Goal: Information Seeking & Learning: Check status

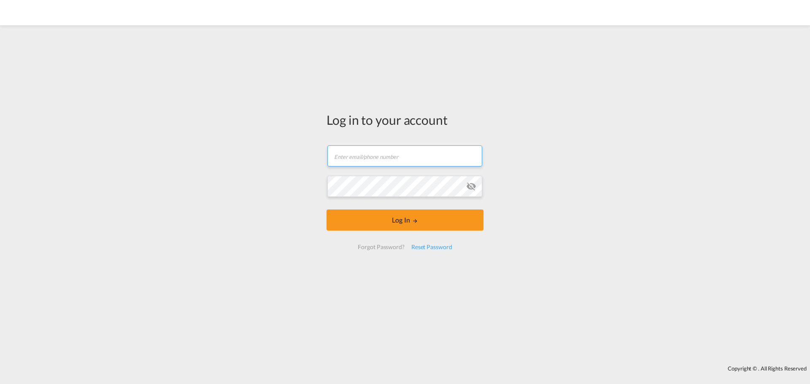
type input "[EMAIL_ADDRESS][DOMAIN_NAME]"
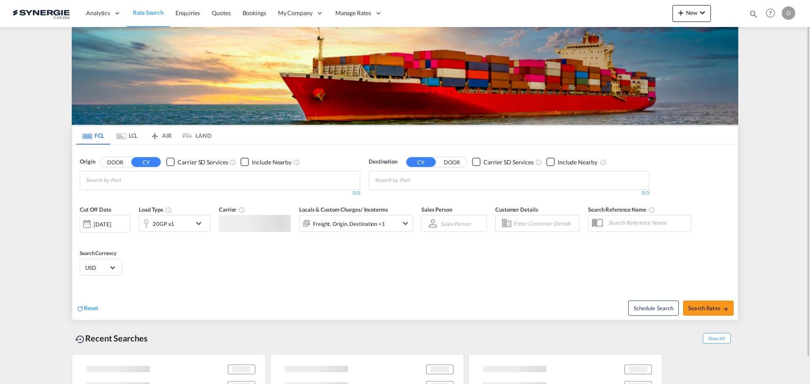
click at [751, 11] on md-icon "icon-magnify" at bounding box center [752, 13] width 9 height 9
click at [602, 16] on select "Bookings Quotes Enquiries" at bounding box center [619, 13] width 40 height 15
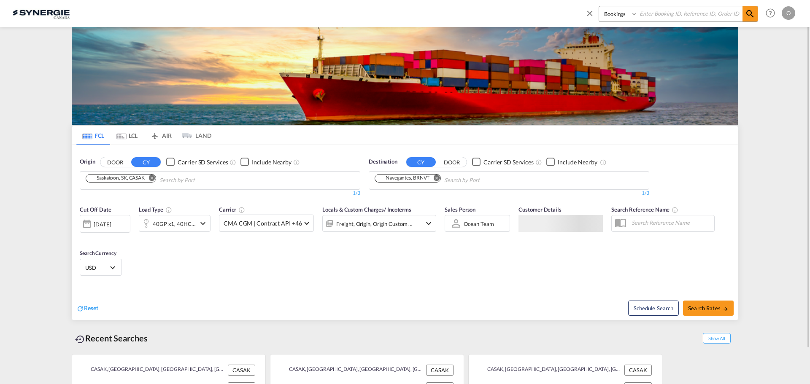
select select "Quotes"
click at [599, 6] on select "Bookings Quotes Enquiries" at bounding box center [619, 13] width 40 height 15
click at [658, 13] on input at bounding box center [689, 13] width 105 height 15
paste input "SYC000013885"
type input "SYC000013885"
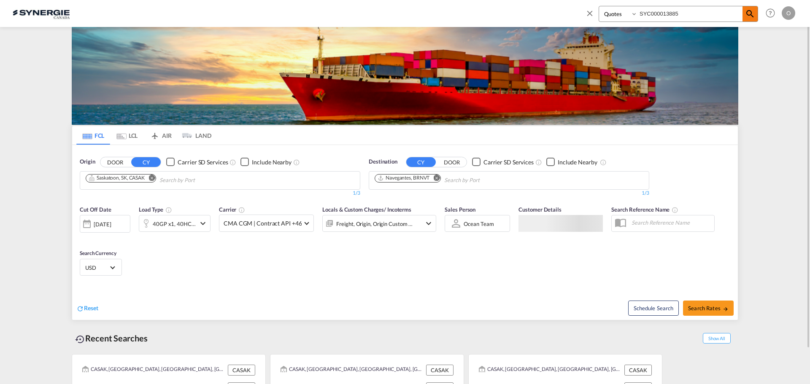
click at [751, 14] on md-icon "icon-magnify" at bounding box center [750, 14] width 10 height 10
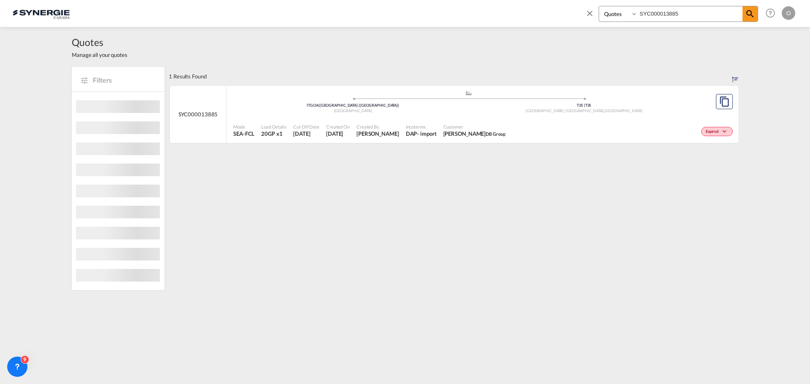
click at [656, 131] on div "Expired" at bounding box center [622, 130] width 226 height 21
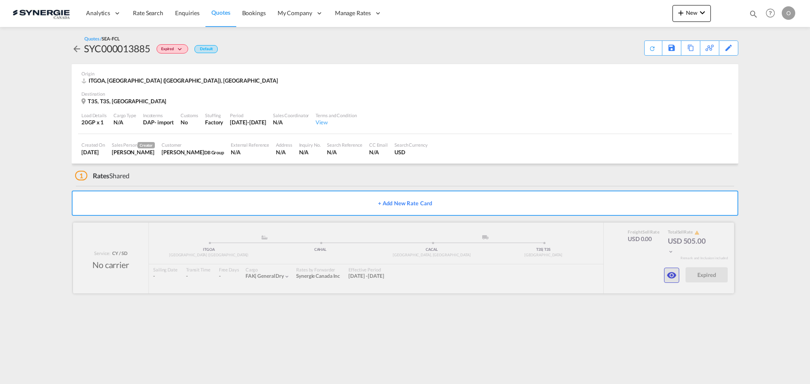
click at [667, 280] on md-icon "icon-eye" at bounding box center [671, 275] width 10 height 10
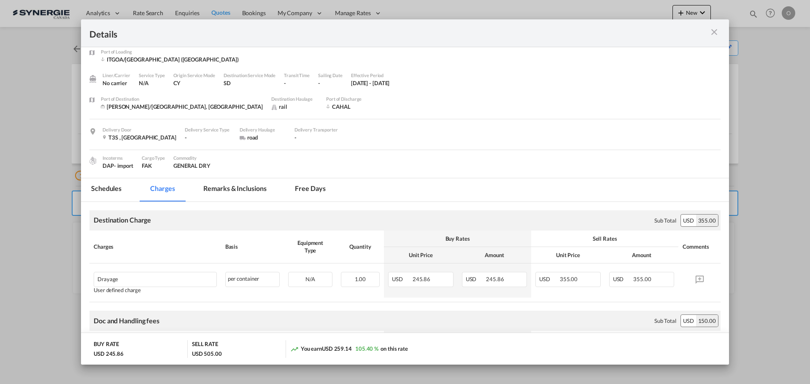
scroll to position [53, 0]
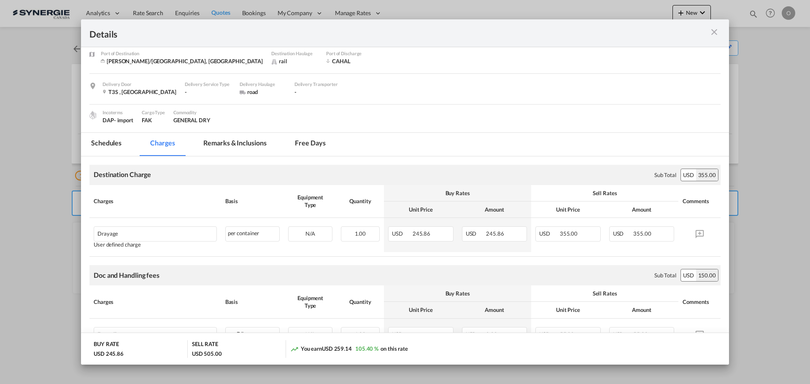
click at [224, 143] on md-tab-item "Remarks & Inclusions" at bounding box center [234, 144] width 83 height 23
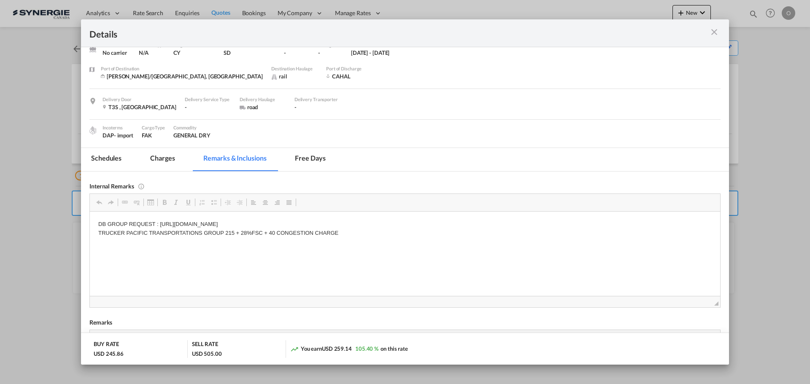
scroll to position [84, 0]
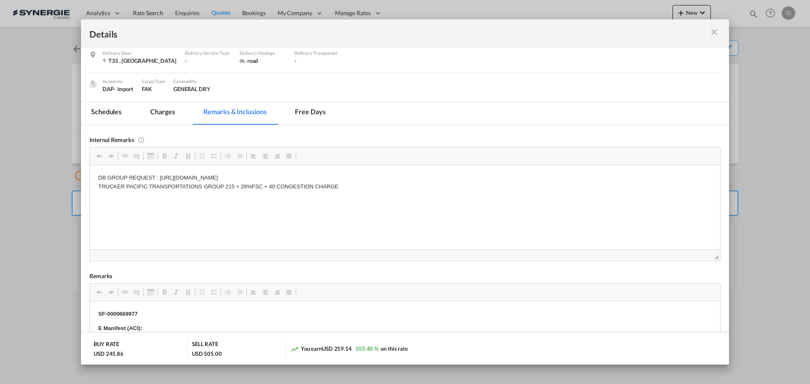
drag, startPoint x: 713, startPoint y: 31, endPoint x: 676, endPoint y: 85, distance: 65.3
click at [713, 31] on md-icon "icon-close m-3 fg-AAA8AD cursor" at bounding box center [714, 32] width 10 height 10
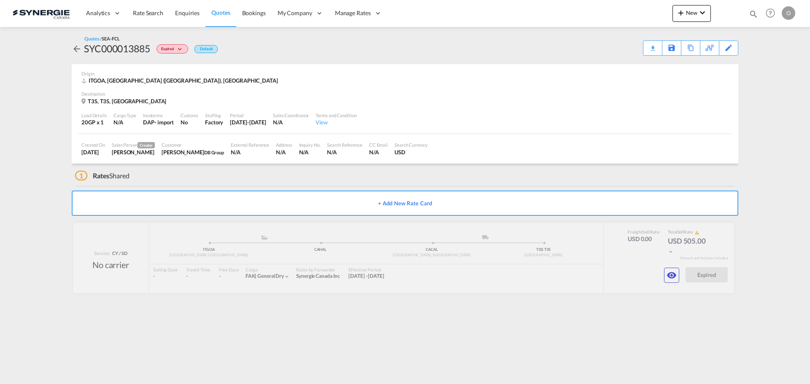
click at [759, 15] on div "Bookings Quotes Enquiries Help Resources Product Release O My Profile Logout" at bounding box center [770, 13] width 54 height 26
click at [755, 14] on md-icon "icon-magnify" at bounding box center [752, 13] width 9 height 9
click at [619, 18] on select "Bookings Quotes Enquiries" at bounding box center [619, 13] width 40 height 15
select select "Quotes"
click at [599, 6] on select "Bookings Quotes Enquiries" at bounding box center [619, 13] width 40 height 15
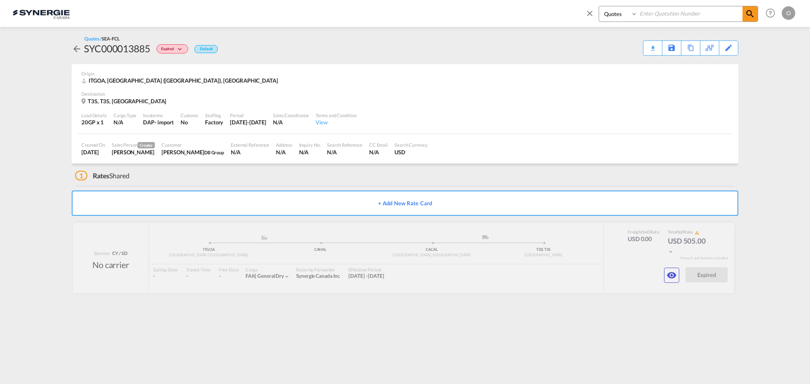
click at [667, 16] on input at bounding box center [689, 13] width 105 height 15
paste input "SYC000014295"
type input "SYC000014295"
click at [749, 17] on md-icon "icon-magnify" at bounding box center [750, 14] width 10 height 10
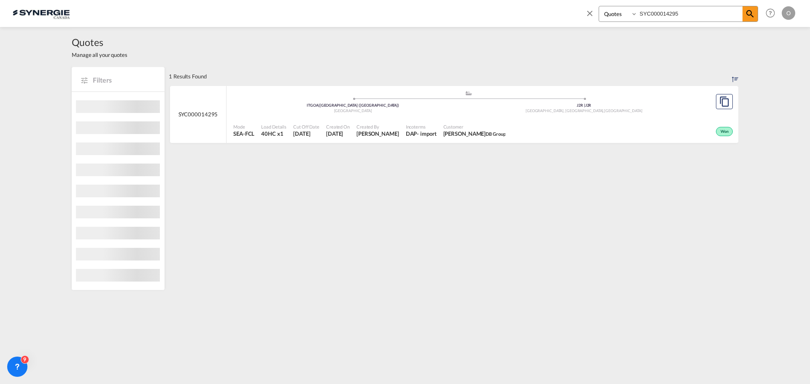
click at [666, 118] on div "Mode SEA-FCL Load Details 40HC x1 Cut Off Date 25 Aug 2025 Created On 25 Aug 20…" at bounding box center [481, 130] width 511 height 25
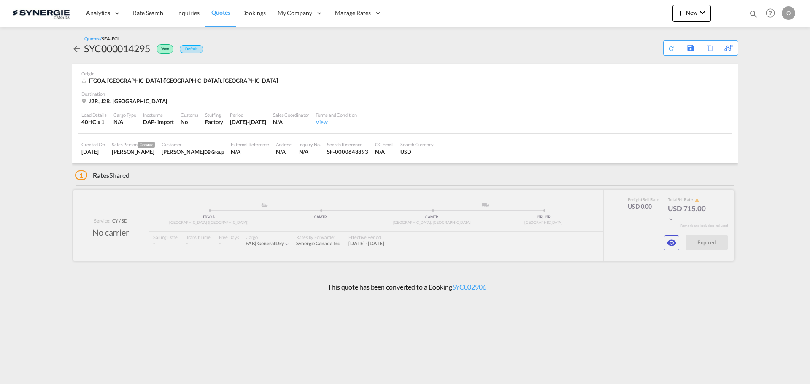
click at [680, 242] on div at bounding box center [403, 225] width 661 height 71
click at [670, 246] on md-icon "icon-eye" at bounding box center [671, 243] width 10 height 10
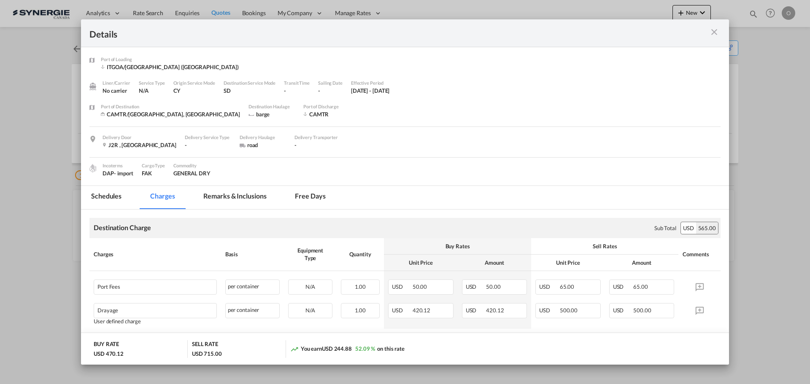
click at [234, 197] on md-tab-item "Remarks & Inclusions" at bounding box center [234, 197] width 83 height 23
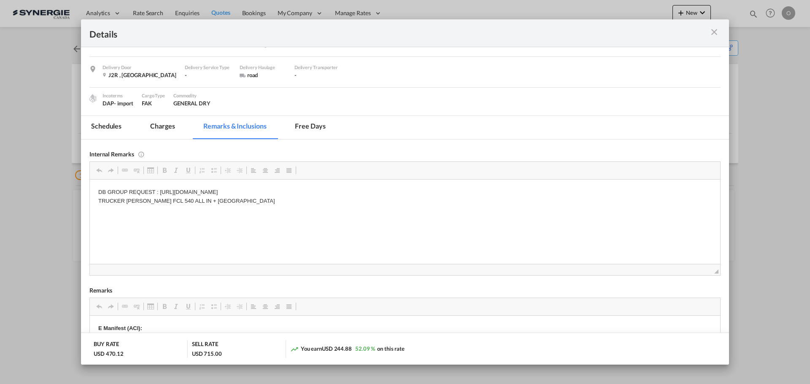
scroll to position [84, 0]
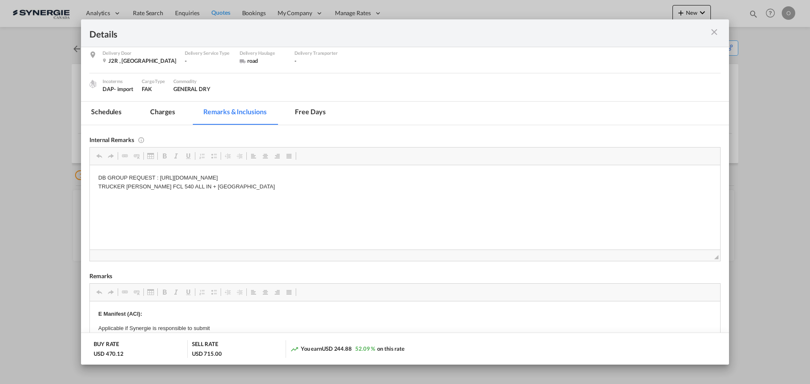
click at [714, 31] on md-icon "icon-close m-3 fg-AAA8AD cursor" at bounding box center [714, 32] width 10 height 10
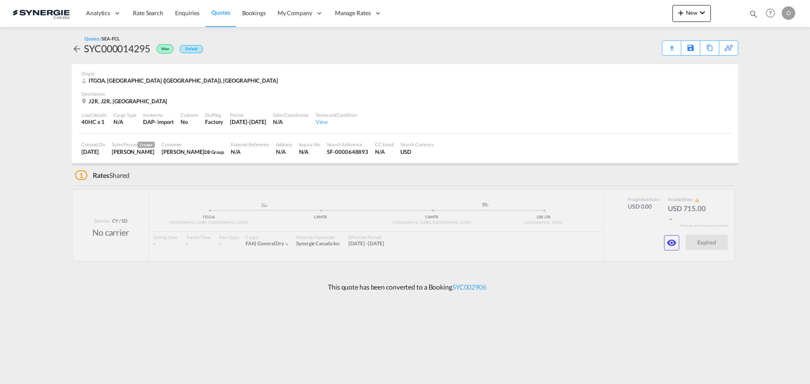
scroll to position [0, 0]
click at [751, 15] on md-icon "icon-magnify" at bounding box center [752, 13] width 9 height 9
click at [611, 13] on select "Bookings Quotes Enquiries" at bounding box center [619, 13] width 40 height 15
select select "Quotes"
click at [599, 6] on select "Bookings Quotes Enquiries" at bounding box center [619, 13] width 40 height 15
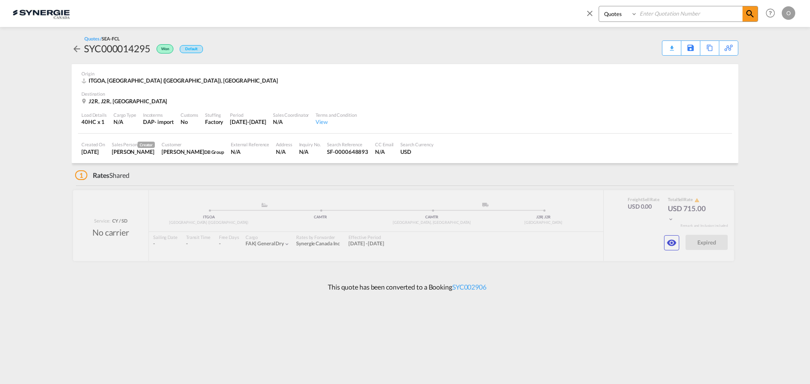
click at [648, 15] on input at bounding box center [689, 13] width 105 height 15
paste input "SYC000011644"
type input "SYC000011644"
click at [750, 14] on md-icon "icon-magnify" at bounding box center [750, 14] width 10 height 10
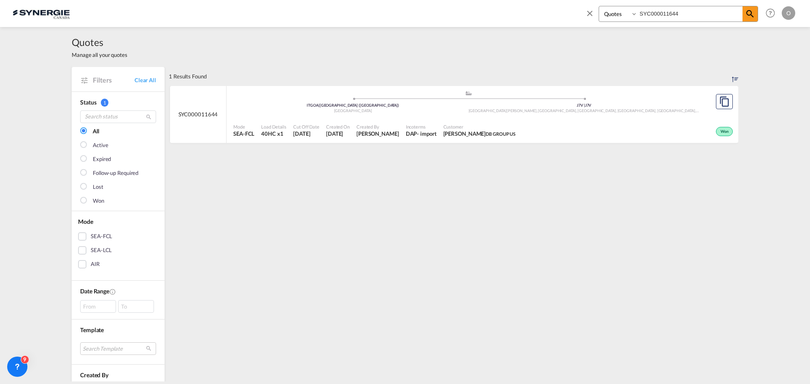
click at [696, 121] on div "Won" at bounding box center [627, 130] width 216 height 21
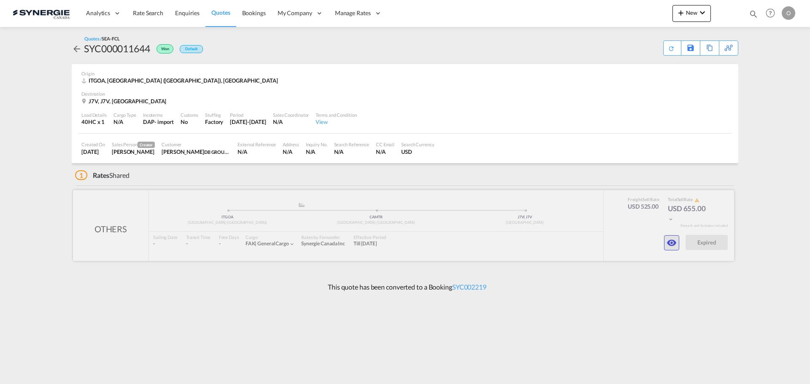
click at [668, 243] on md-icon "icon-eye" at bounding box center [671, 243] width 10 height 10
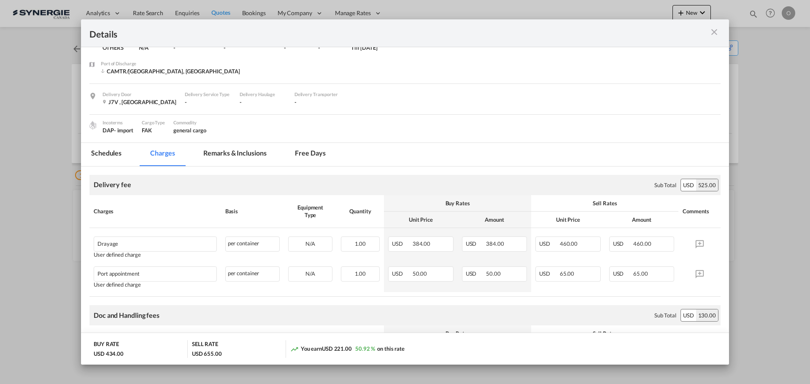
scroll to position [42, 0]
click at [237, 159] on md-tab-item "Remarks & Inclusions" at bounding box center [234, 155] width 83 height 23
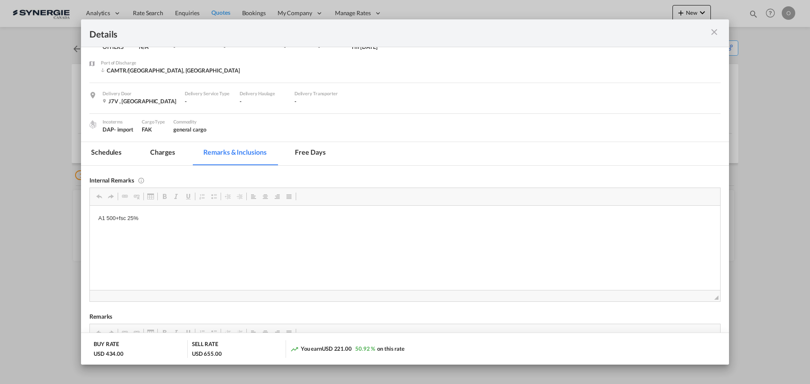
scroll to position [84, 0]
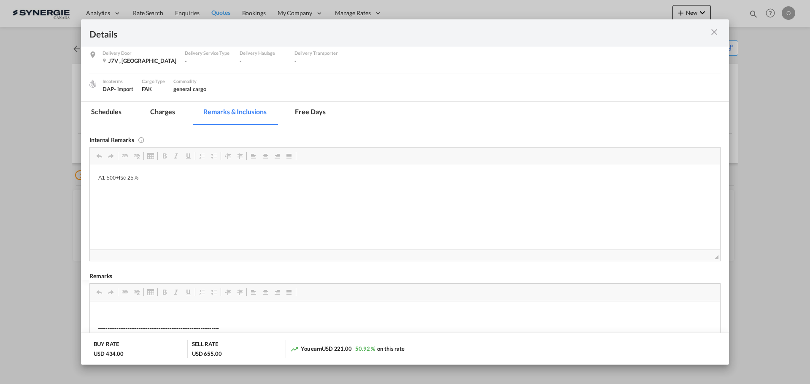
click at [713, 38] on div "Port of Loading ..." at bounding box center [688, 33] width 63 height 11
click at [713, 34] on md-icon "icon-close m-3 fg-AAA8AD cursor" at bounding box center [714, 32] width 10 height 10
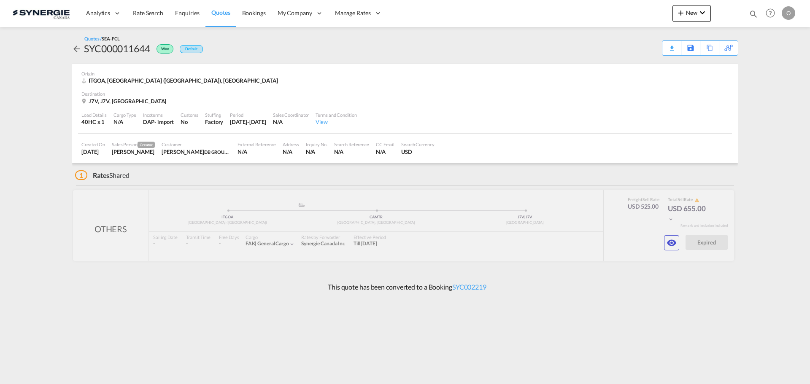
click at [756, 14] on md-icon "icon-magnify" at bounding box center [752, 13] width 9 height 9
click at [614, 12] on select "Bookings Quotes Enquiries" at bounding box center [619, 13] width 40 height 15
select select "Quotes"
click at [599, 6] on select "Bookings Quotes Enquiries" at bounding box center [619, 13] width 40 height 15
click at [673, 15] on input at bounding box center [689, 13] width 105 height 15
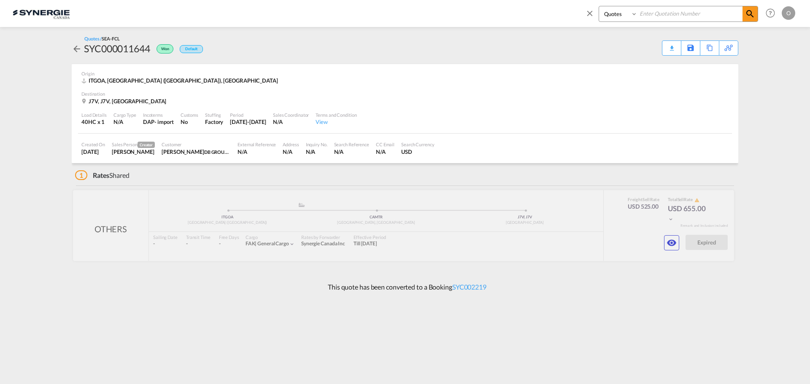
paste input "SYC000013749"
type input "SYC000013749"
click at [753, 14] on md-icon "icon-magnify" at bounding box center [750, 14] width 10 height 10
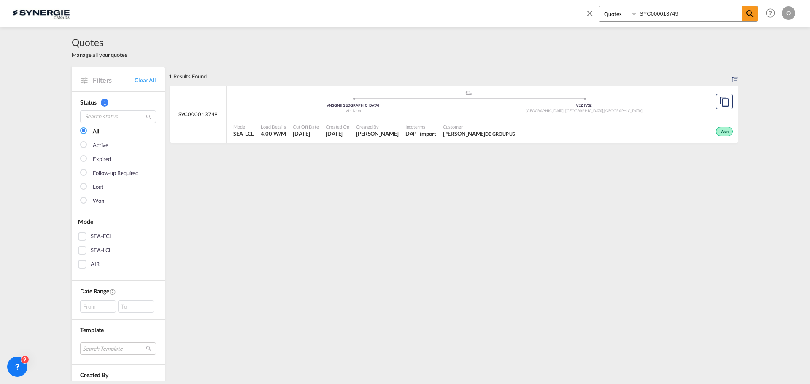
click at [663, 109] on div "Surrey, BC , Canada" at bounding box center [583, 110] width 231 height 5
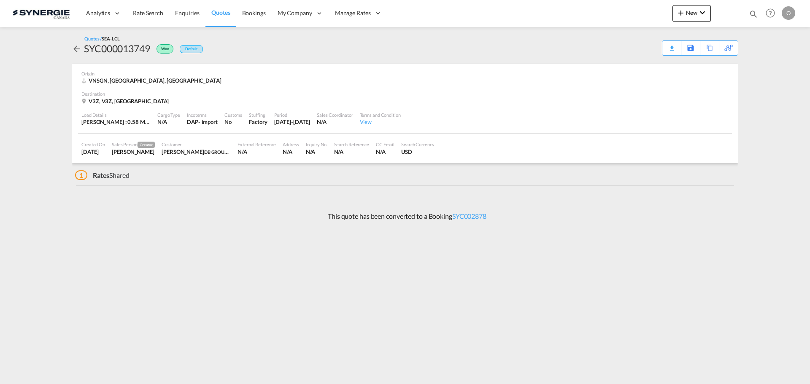
click at [749, 13] on md-icon "icon-magnify" at bounding box center [752, 13] width 9 height 9
drag, startPoint x: 619, startPoint y: 15, endPoint x: 621, endPoint y: 21, distance: 6.0
click at [619, 15] on select "Bookings Quotes Enquiries" at bounding box center [619, 13] width 40 height 15
select select "Quotes"
click at [599, 6] on select "Bookings Quotes Enquiries" at bounding box center [619, 13] width 40 height 15
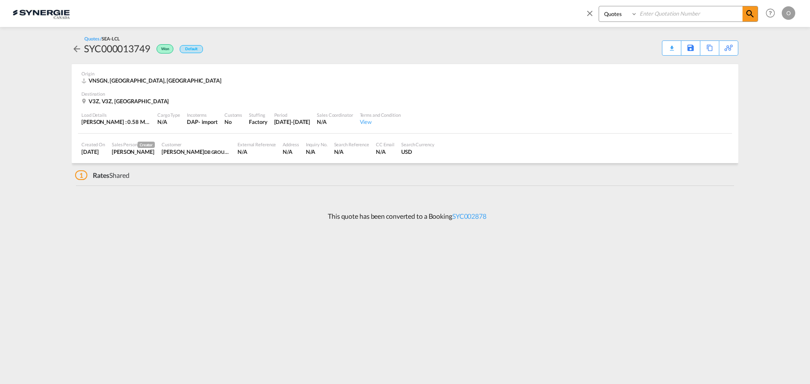
click at [673, 12] on input at bounding box center [689, 13] width 105 height 15
paste input "SYC000013749"
type input "SYC000013749"
click at [746, 14] on md-icon "icon-magnify" at bounding box center [750, 14] width 10 height 10
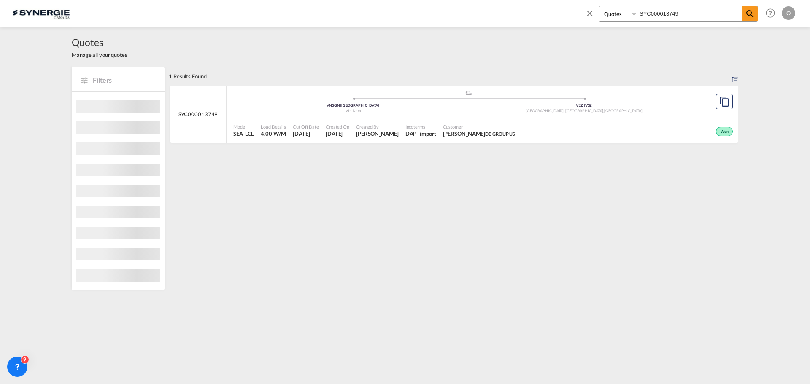
click at [625, 130] on div "Won" at bounding box center [626, 130] width 216 height 21
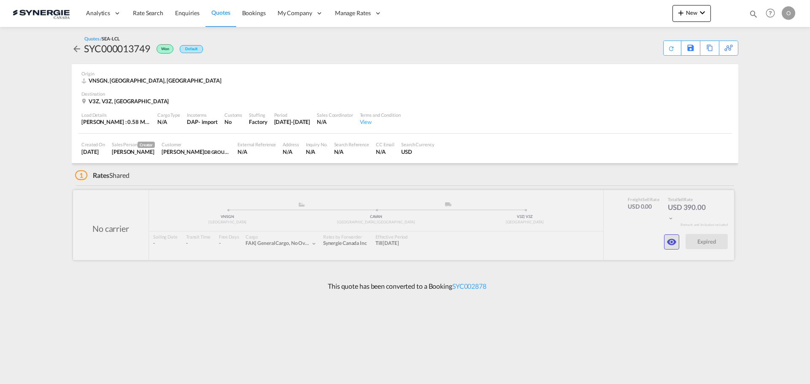
click at [674, 245] on md-icon "icon-eye" at bounding box center [671, 242] width 10 height 10
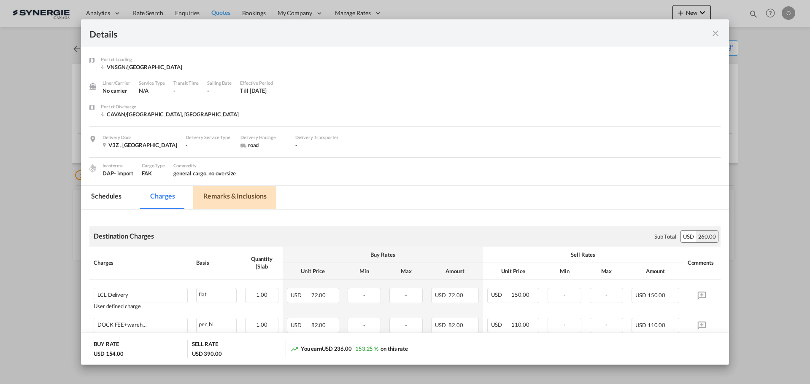
click at [225, 196] on md-tab-item "Remarks & Inclusions" at bounding box center [234, 197] width 83 height 23
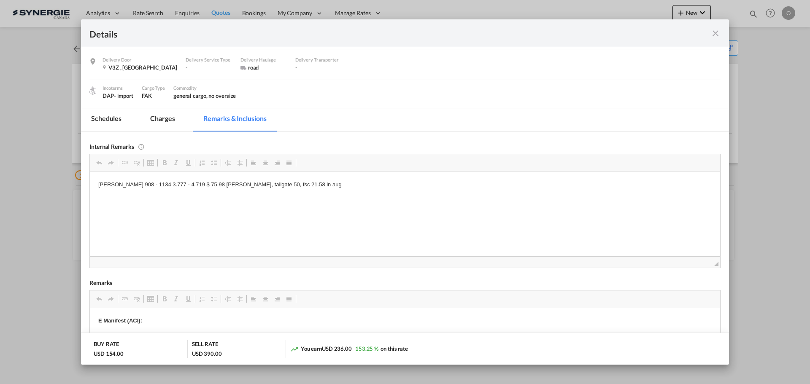
scroll to position [84, 0]
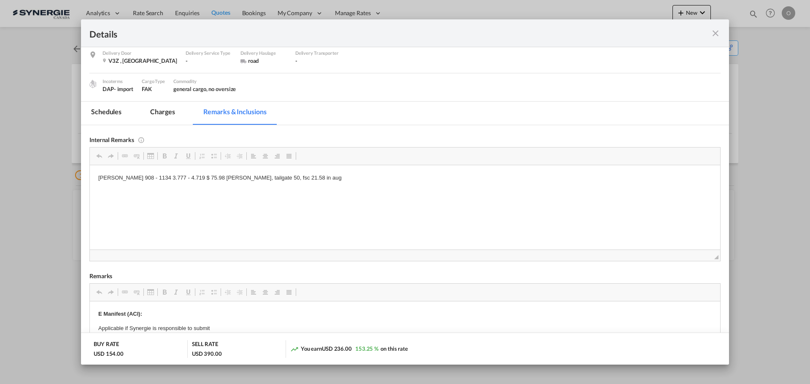
click at [321, 191] on html "[PERSON_NAME] 908 - 1134 3.777 - 4.719 $ 75.98 [PERSON_NAME], tailgate 50, fsc …" at bounding box center [405, 178] width 630 height 26
click at [330, 183] on html "[PERSON_NAME] 908 - 1134 3.777 - 4.719 $ 75.98 [PERSON_NAME], tailgate 50, fsc …" at bounding box center [405, 178] width 630 height 26
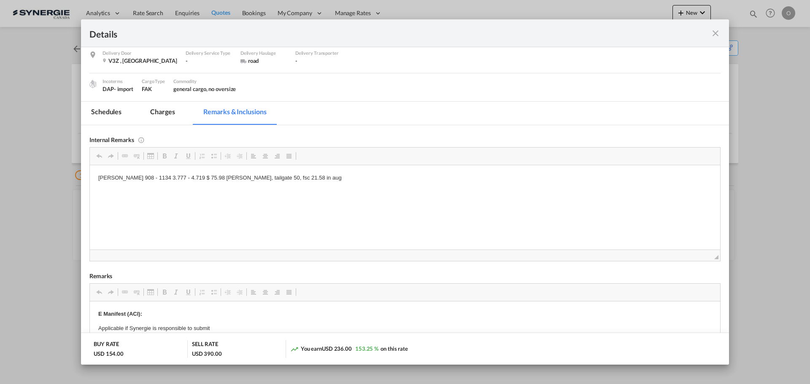
click at [330, 183] on html "[PERSON_NAME] 908 - 1134 3.777 - 4.719 $ 75.98 [PERSON_NAME], tailgate 50, fsc …" at bounding box center [405, 178] width 630 height 26
click at [719, 30] on md-icon "icon-close fg-AAA8AD m-0 cursor" at bounding box center [715, 33] width 10 height 10
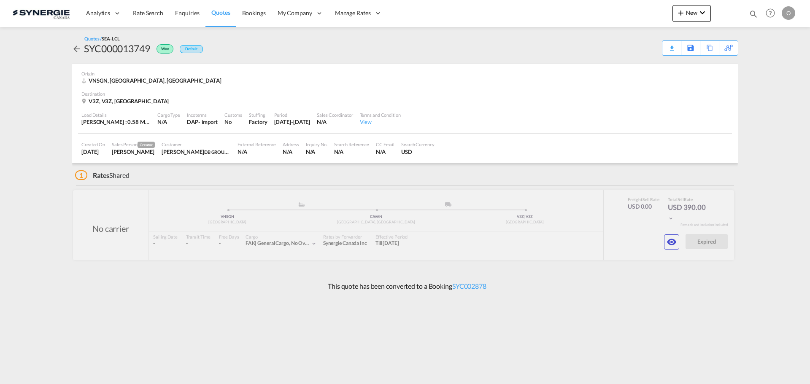
scroll to position [0, 0]
click at [668, 243] on md-icon "icon-eye" at bounding box center [671, 242] width 10 height 10
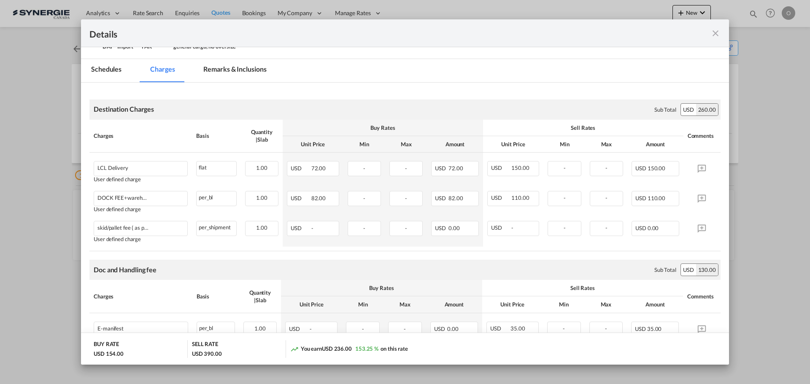
scroll to position [84, 0]
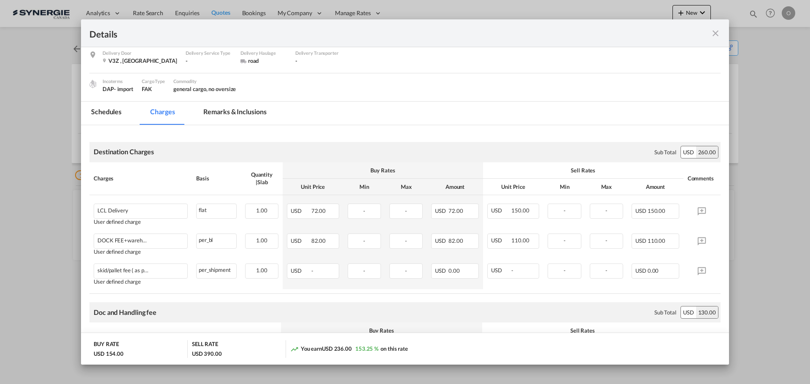
click at [221, 114] on md-tab-item "Remarks & Inclusions" at bounding box center [234, 113] width 83 height 23
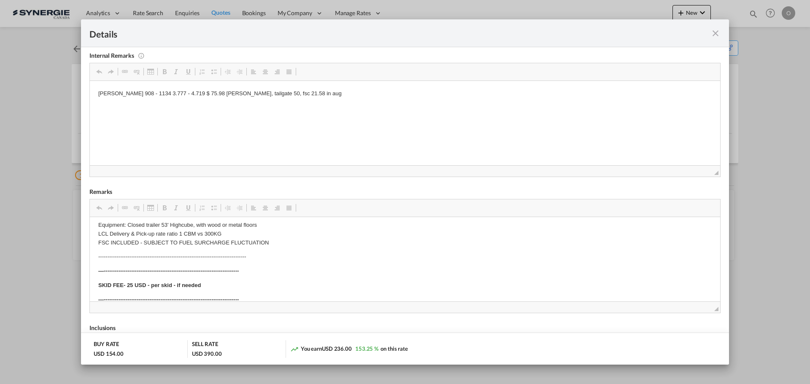
scroll to position [337, 0]
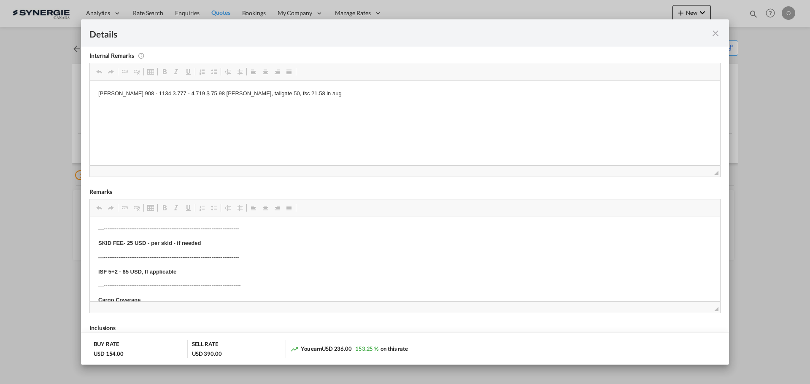
click at [713, 34] on md-icon "icon-close fg-AAA8AD m-0 cursor" at bounding box center [715, 33] width 10 height 10
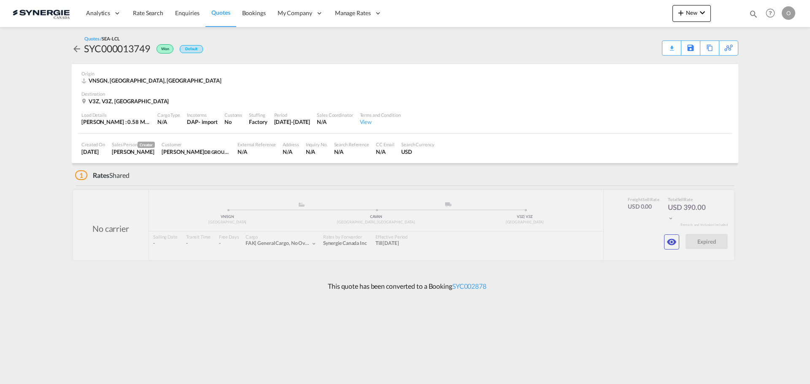
scroll to position [0, 0]
click at [782, 130] on div "Details Port of [GEOGRAPHIC_DATA] VNSGN/[GEOGRAPHIC_DATA] Liner/Carrier No carr…" at bounding box center [405, 192] width 810 height 384
